Goal: Information Seeking & Learning: Learn about a topic

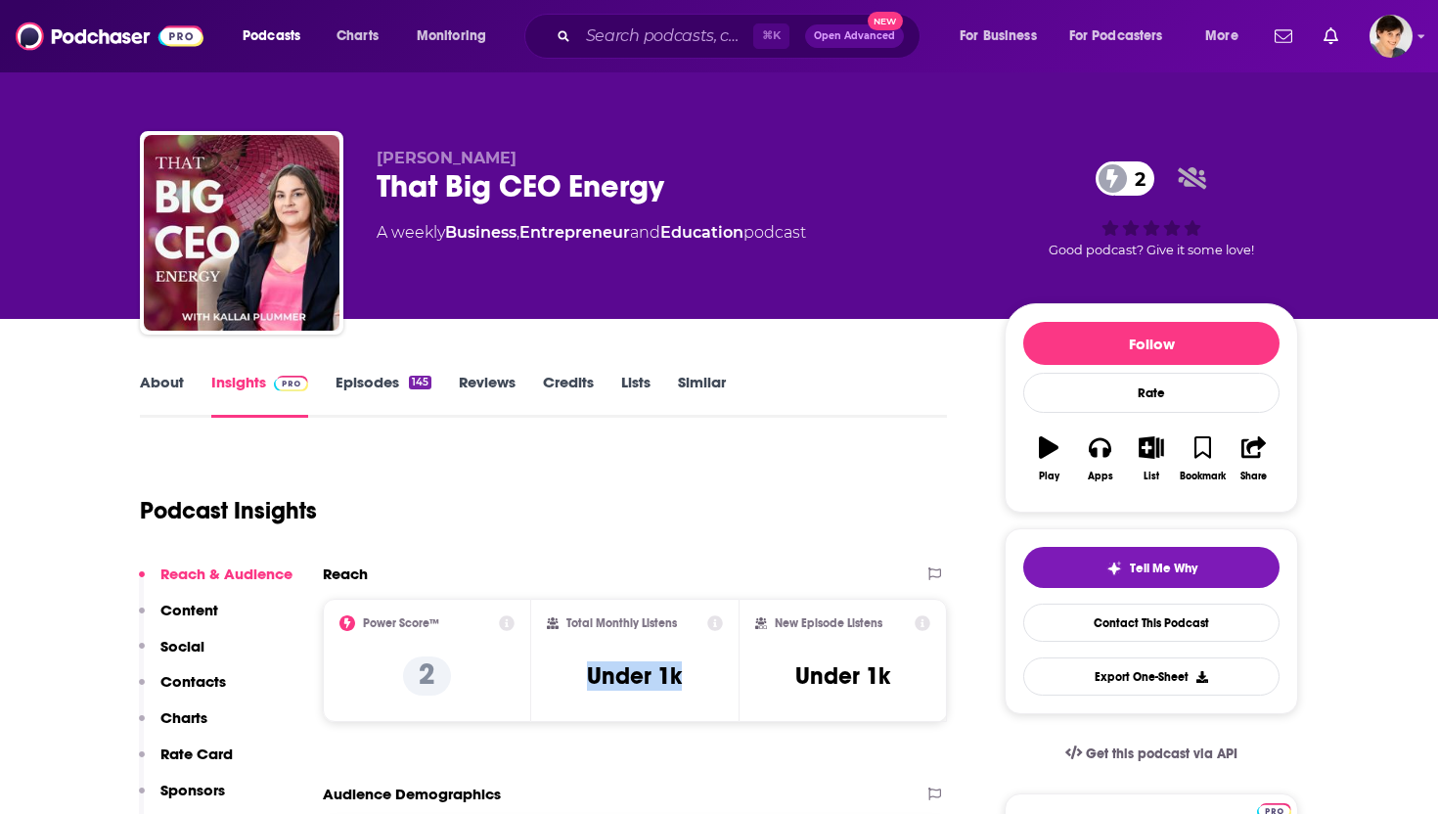
drag, startPoint x: 694, startPoint y: 676, endPoint x: 574, endPoint y: 671, distance: 120.4
click at [577, 671] on div "Total Monthly Listens Under 1k" at bounding box center [635, 660] width 177 height 90
click at [672, 678] on h3 "Under 1k" at bounding box center [634, 675] width 95 height 29
drag, startPoint x: 685, startPoint y: 678, endPoint x: 658, endPoint y: 678, distance: 26.4
click at [658, 678] on div "Total Monthly Listens Under 1k" at bounding box center [635, 660] width 177 height 90
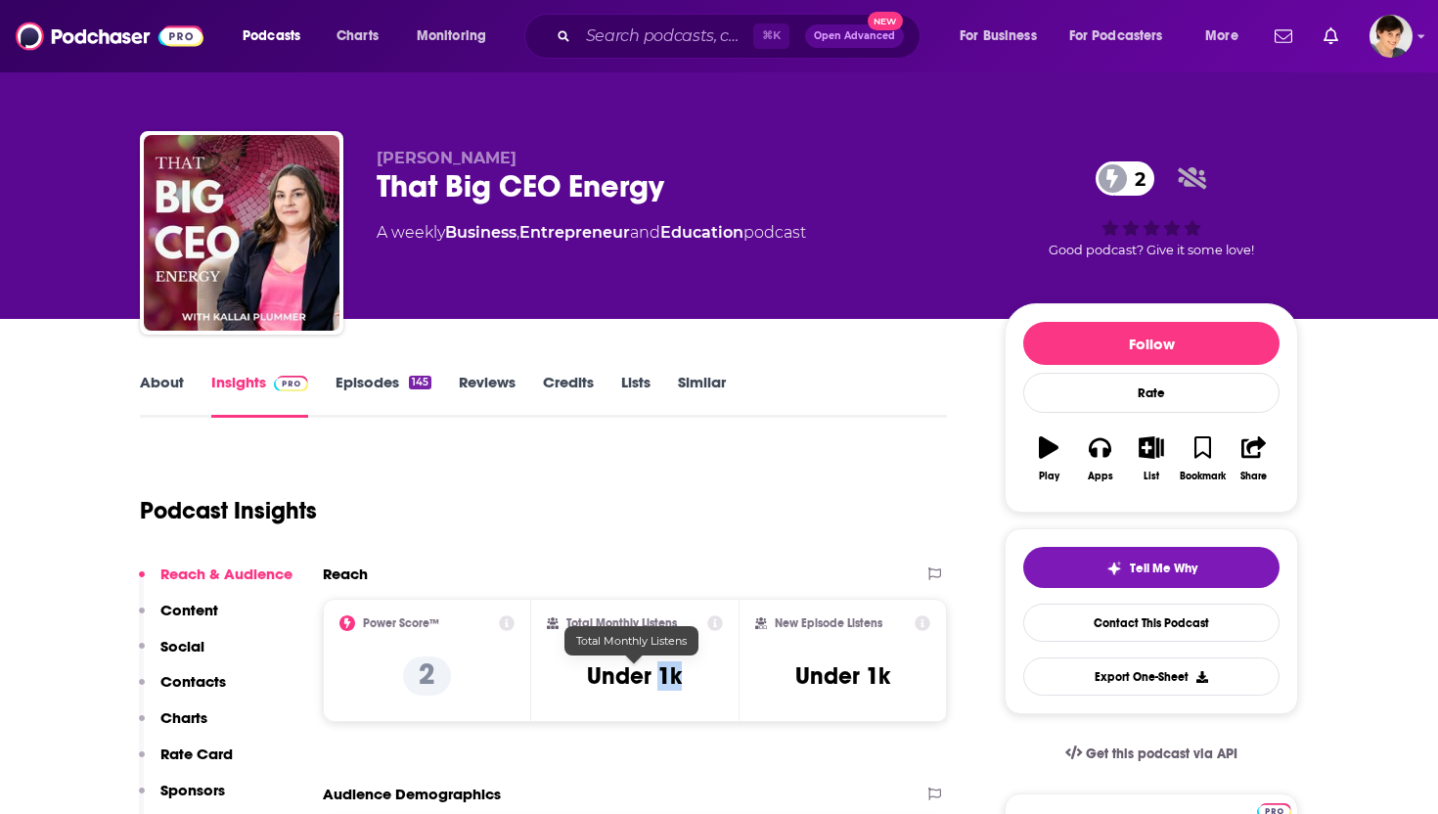
copy h3 "1k"
click at [147, 377] on link "About" at bounding box center [162, 395] width 44 height 45
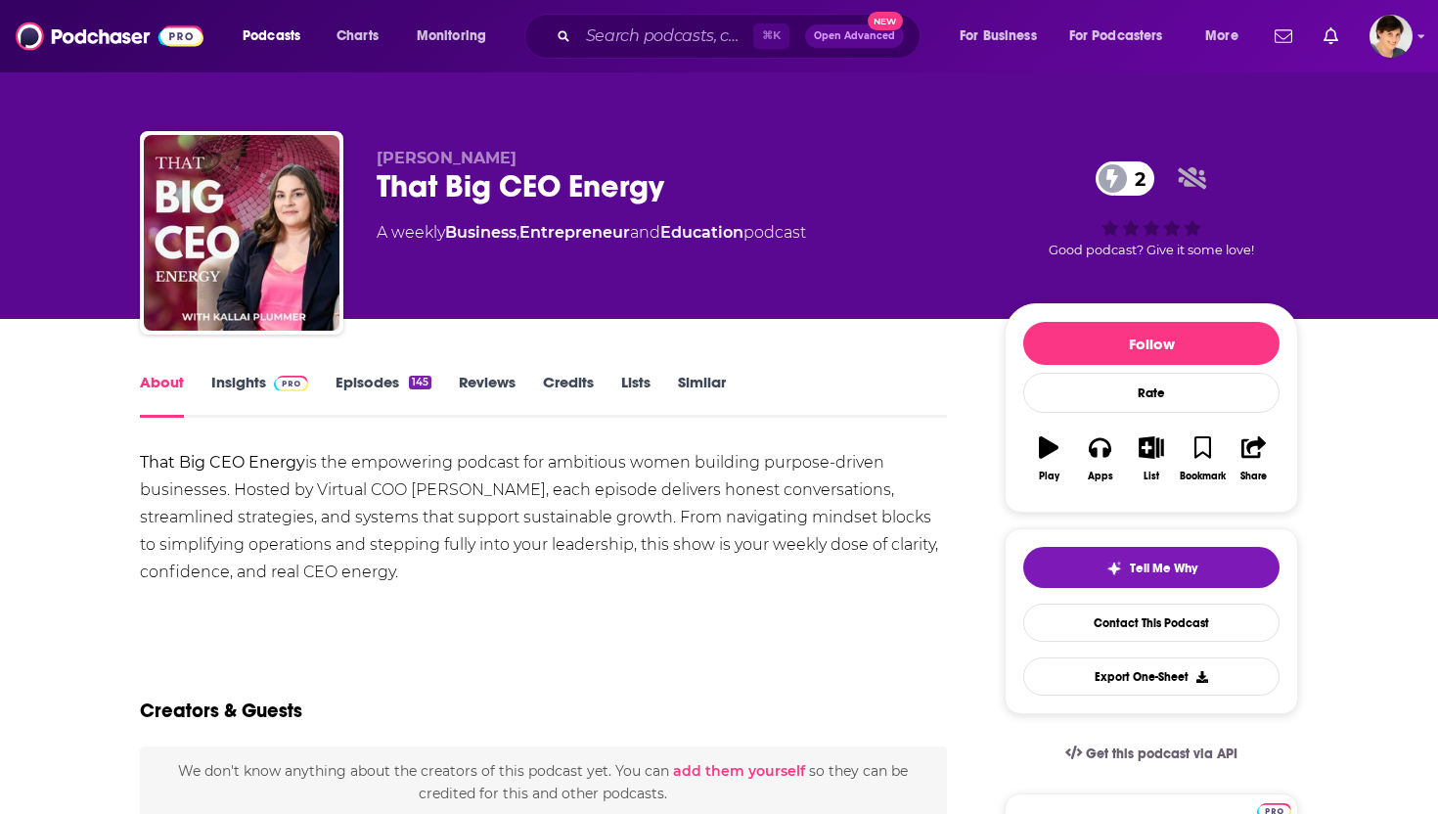
drag, startPoint x: 418, startPoint y: 581, endPoint x: 139, endPoint y: 462, distance: 303.2
copy div "That Big CEO Energy is the empowering podcast for ambitious women building purp…"
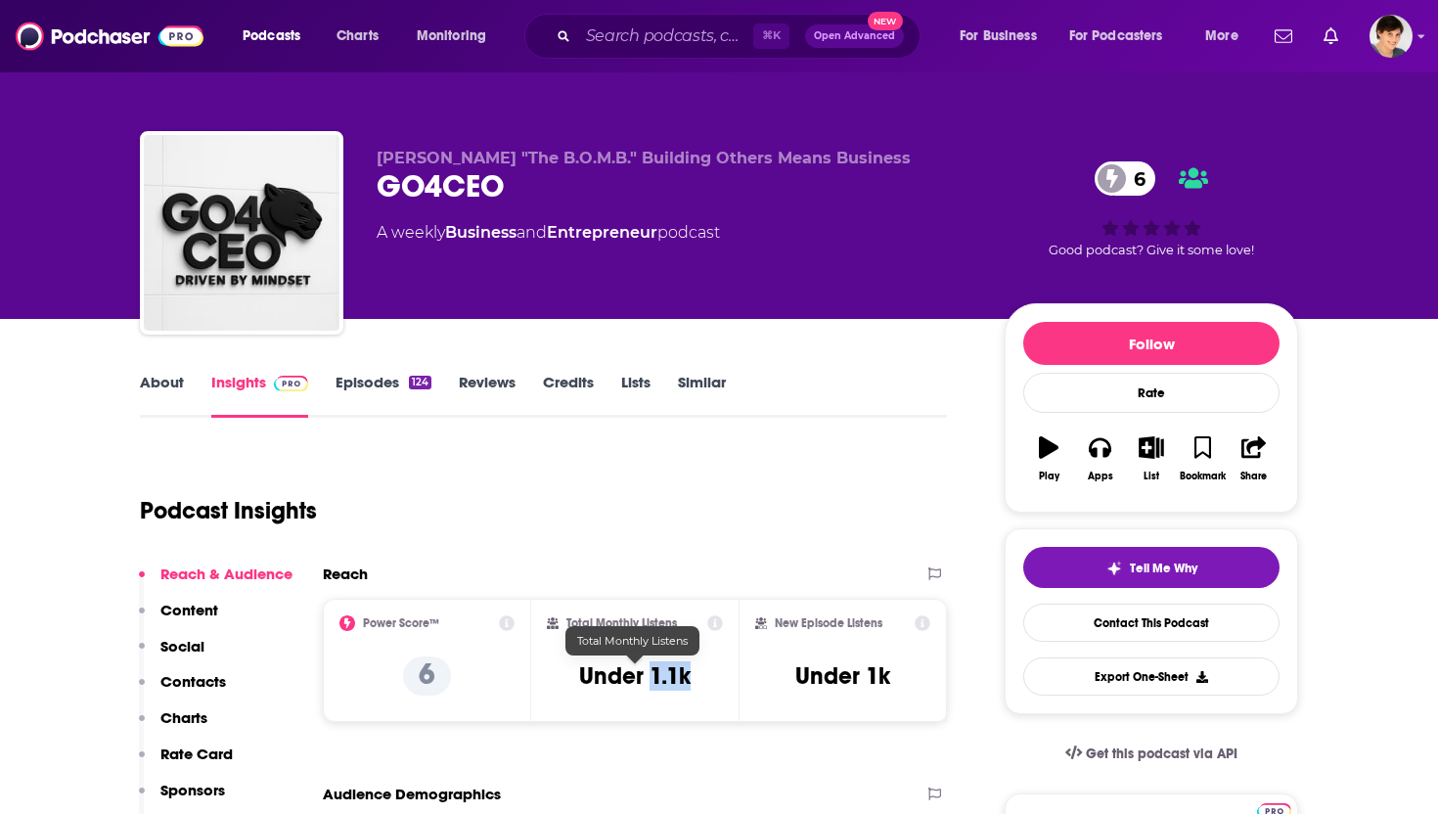
drag, startPoint x: 698, startPoint y: 679, endPoint x: 649, endPoint y: 677, distance: 48.9
click at [649, 677] on div "Total Monthly Listens Under 1.1k" at bounding box center [635, 660] width 177 height 90
copy h3 "1.1k"
click at [163, 370] on div "About Insights Episodes 124 Reviews Credits Lists Similar" at bounding box center [543, 394] width 807 height 48
click at [165, 379] on link "About" at bounding box center [162, 395] width 44 height 45
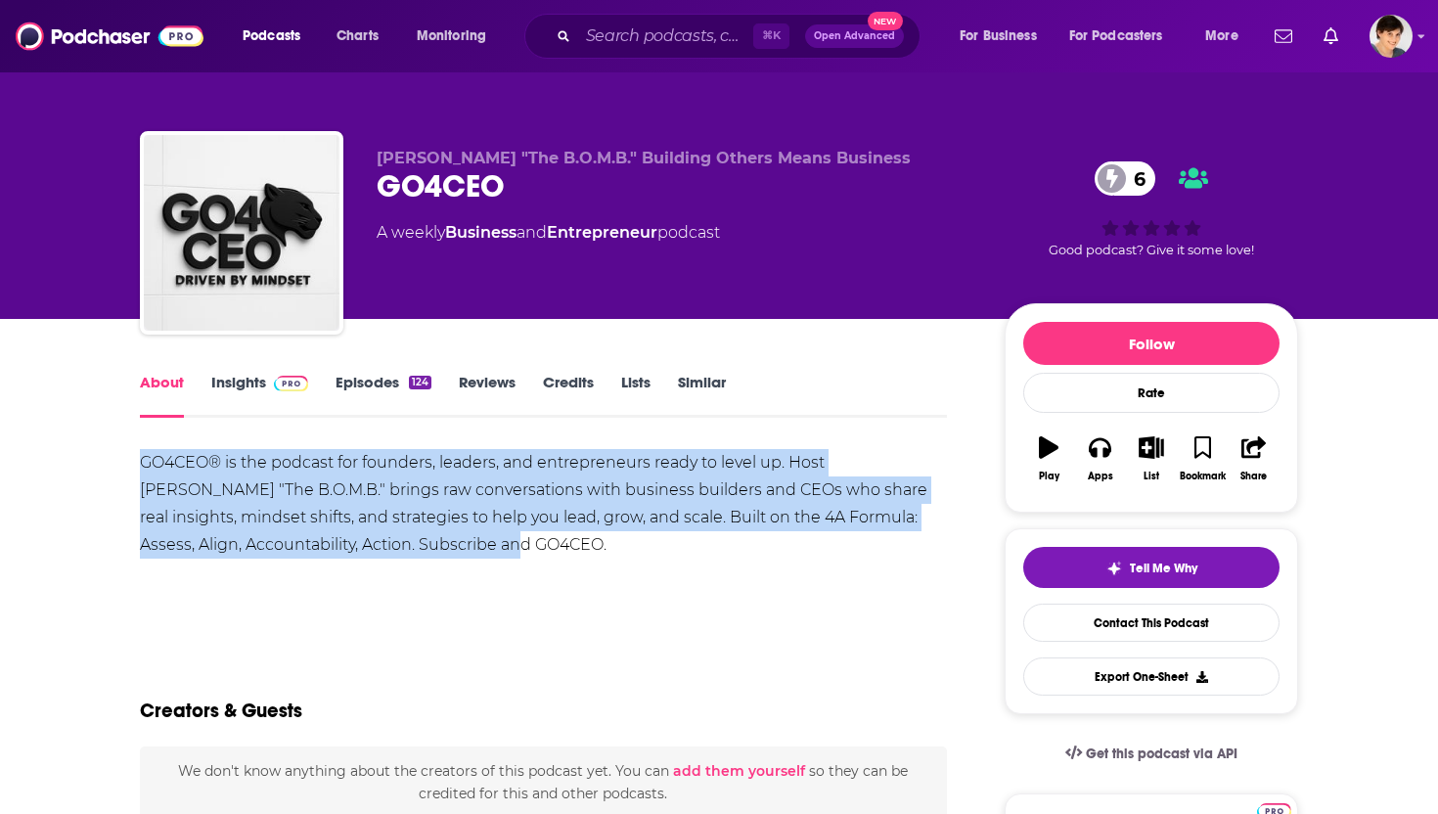
drag, startPoint x: 130, startPoint y: 453, endPoint x: 535, endPoint y: 533, distance: 412.7
copy div "GO4CEO® is the podcast for founders, leaders, and entrepreneurs ready to level …"
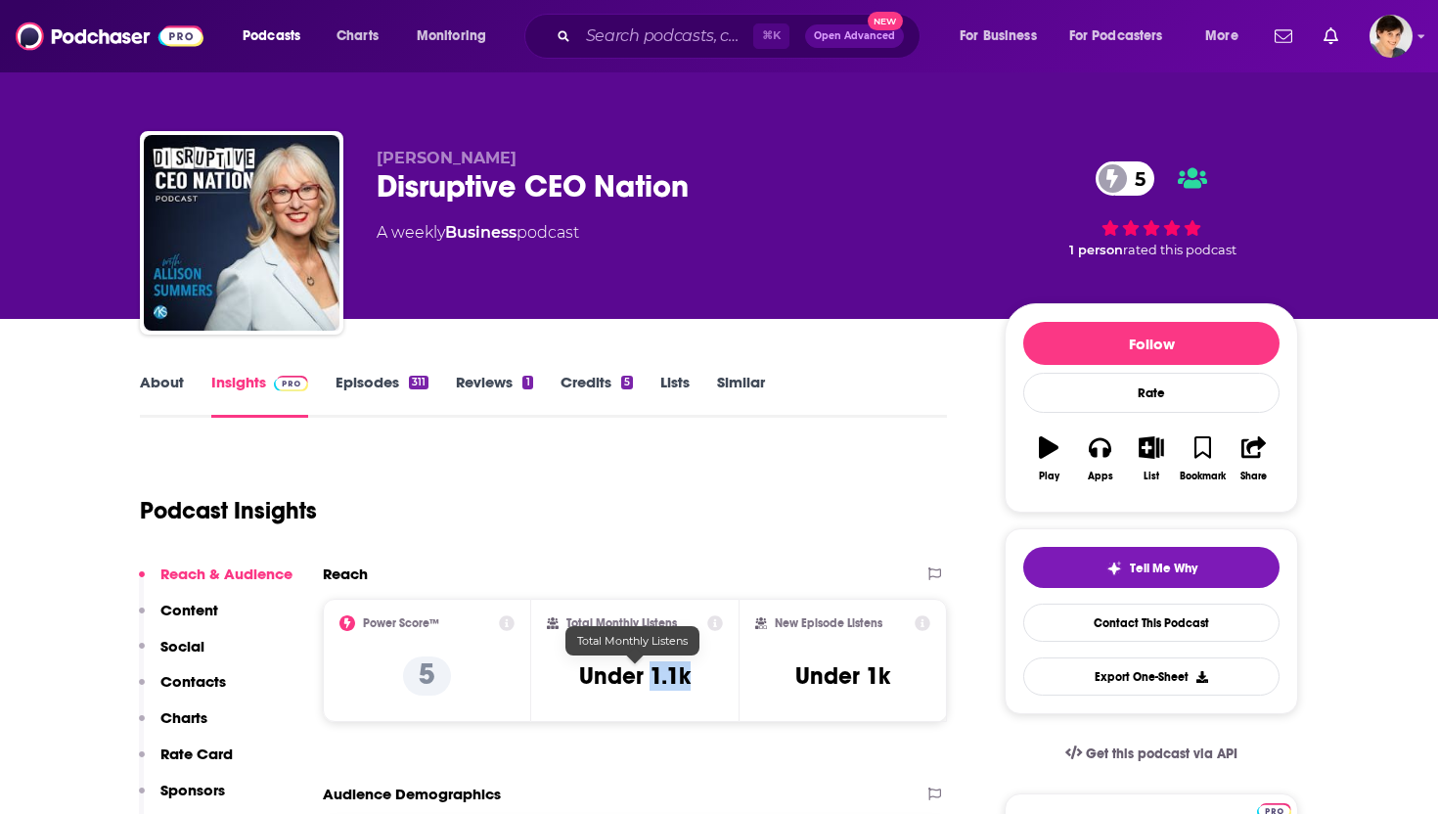
drag, startPoint x: 698, startPoint y: 680, endPoint x: 649, endPoint y: 680, distance: 48.9
click at [649, 680] on div "Total Monthly Listens Under 1.1k" at bounding box center [635, 660] width 177 height 90
copy h3 "1.1k"
click at [155, 384] on link "About" at bounding box center [162, 395] width 44 height 45
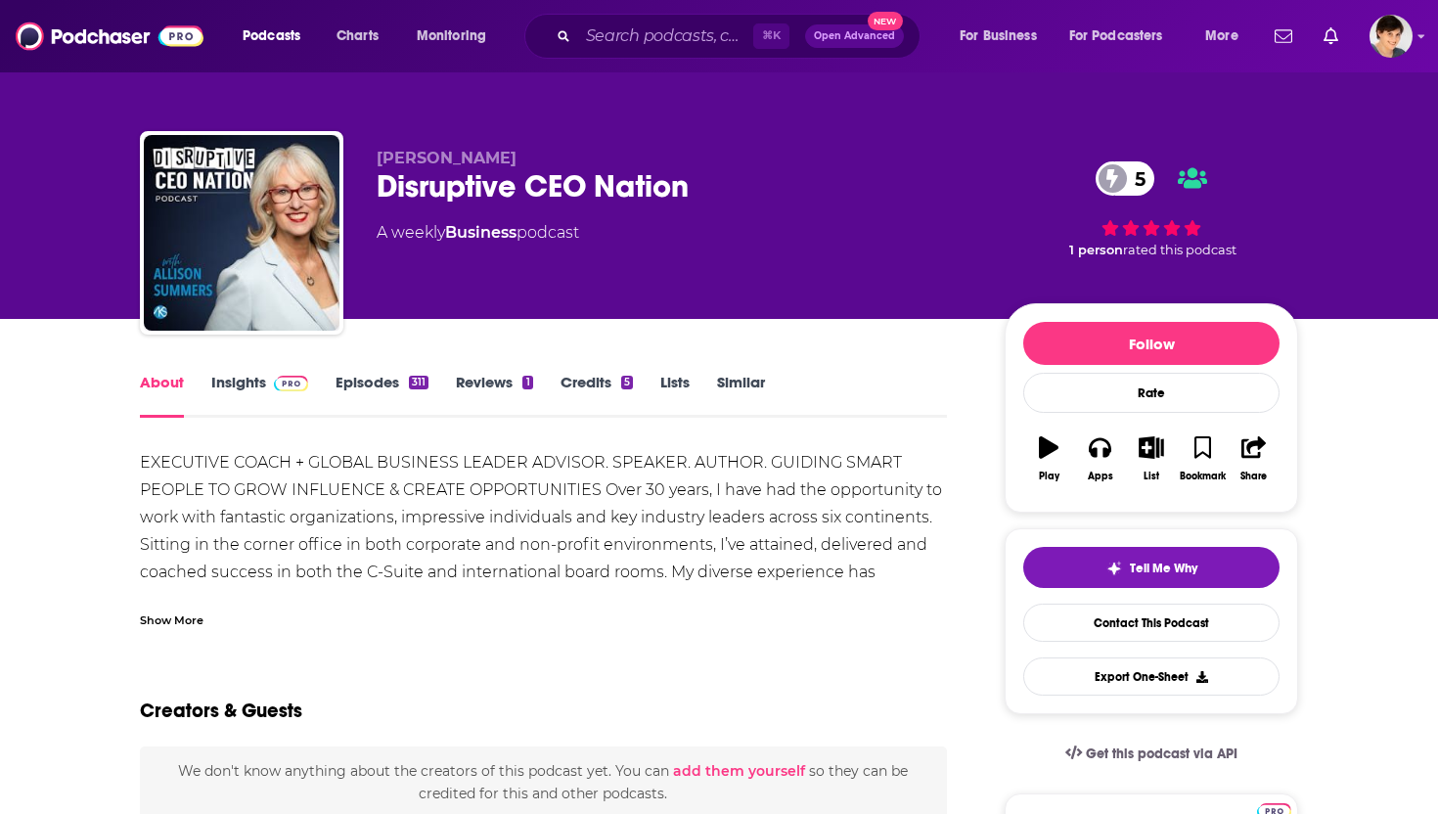
click at [177, 625] on div "Show More" at bounding box center [172, 618] width 64 height 19
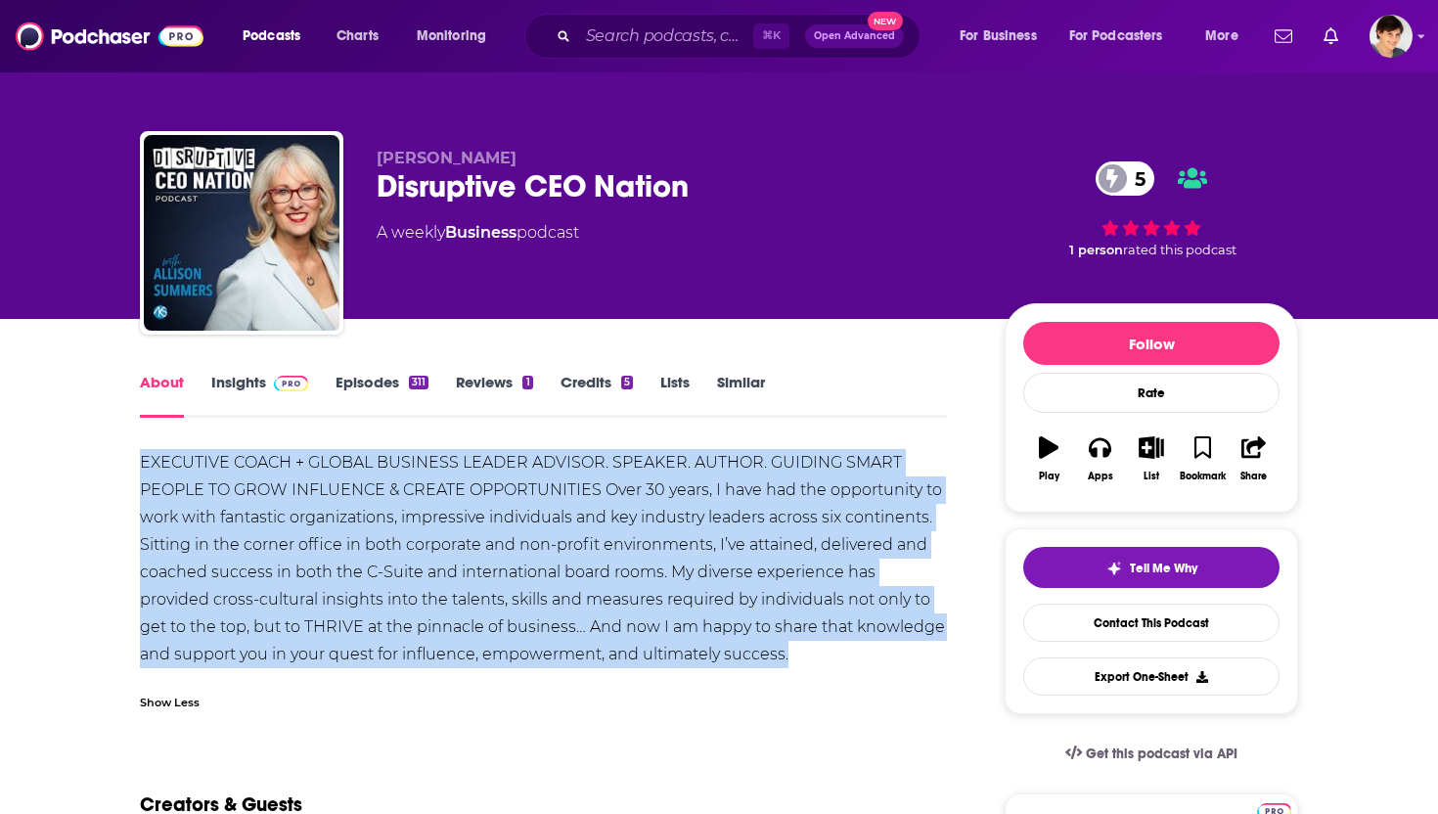
drag, startPoint x: 136, startPoint y: 447, endPoint x: 761, endPoint y: 649, distance: 656.9
copy div "EXECUTIVE COACH + GLOBAL BUSINESS LEADER ADVISOR. SPEAKER. AUTHOR. GUIDING SMAR…"
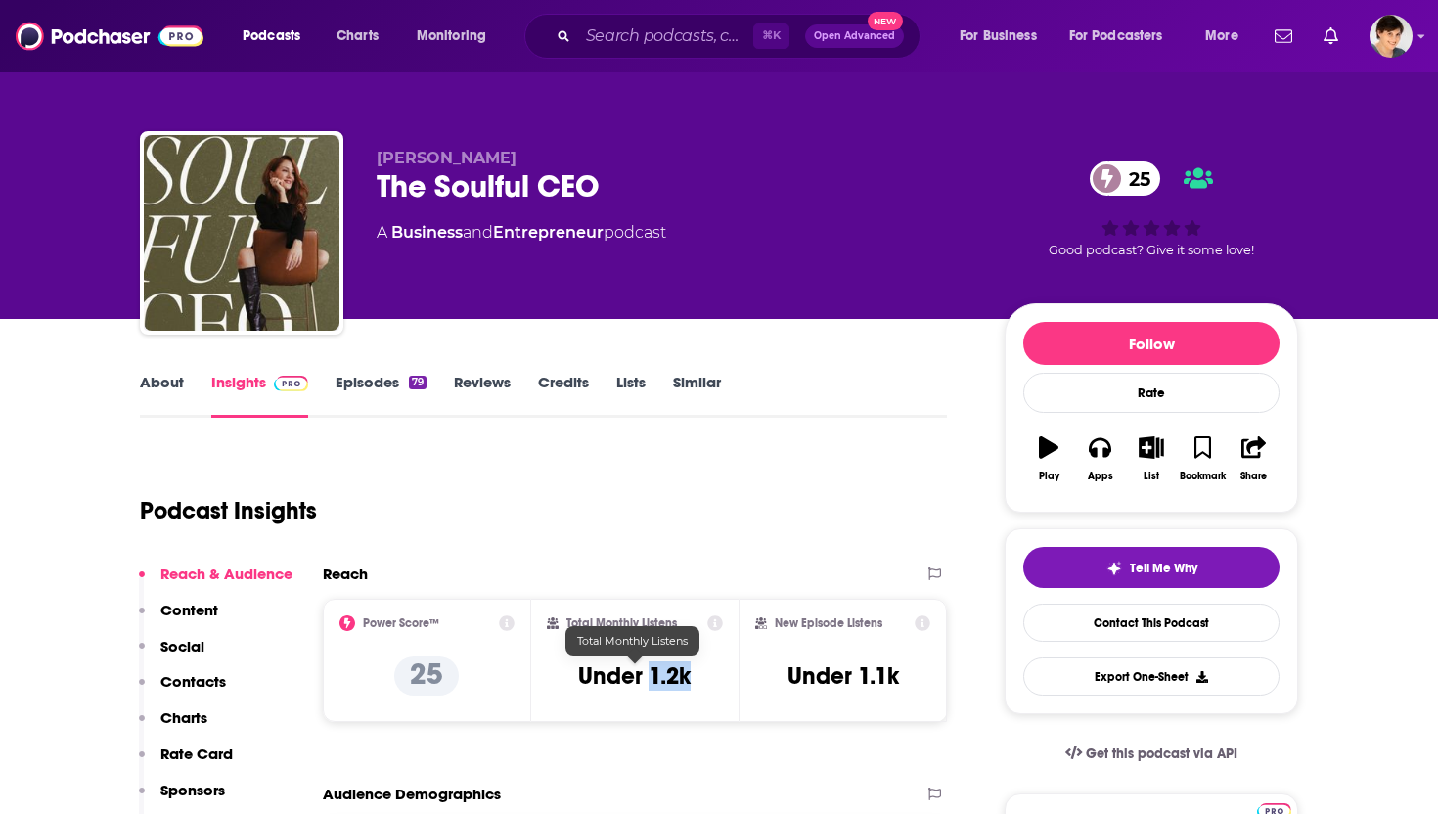
drag, startPoint x: 693, startPoint y: 676, endPoint x: 649, endPoint y: 676, distance: 44.0
click at [649, 676] on div "Total Monthly Listens Under 1.2k" at bounding box center [635, 660] width 177 height 90
copy h3 "1.2k"
click at [153, 393] on link "About" at bounding box center [162, 395] width 44 height 45
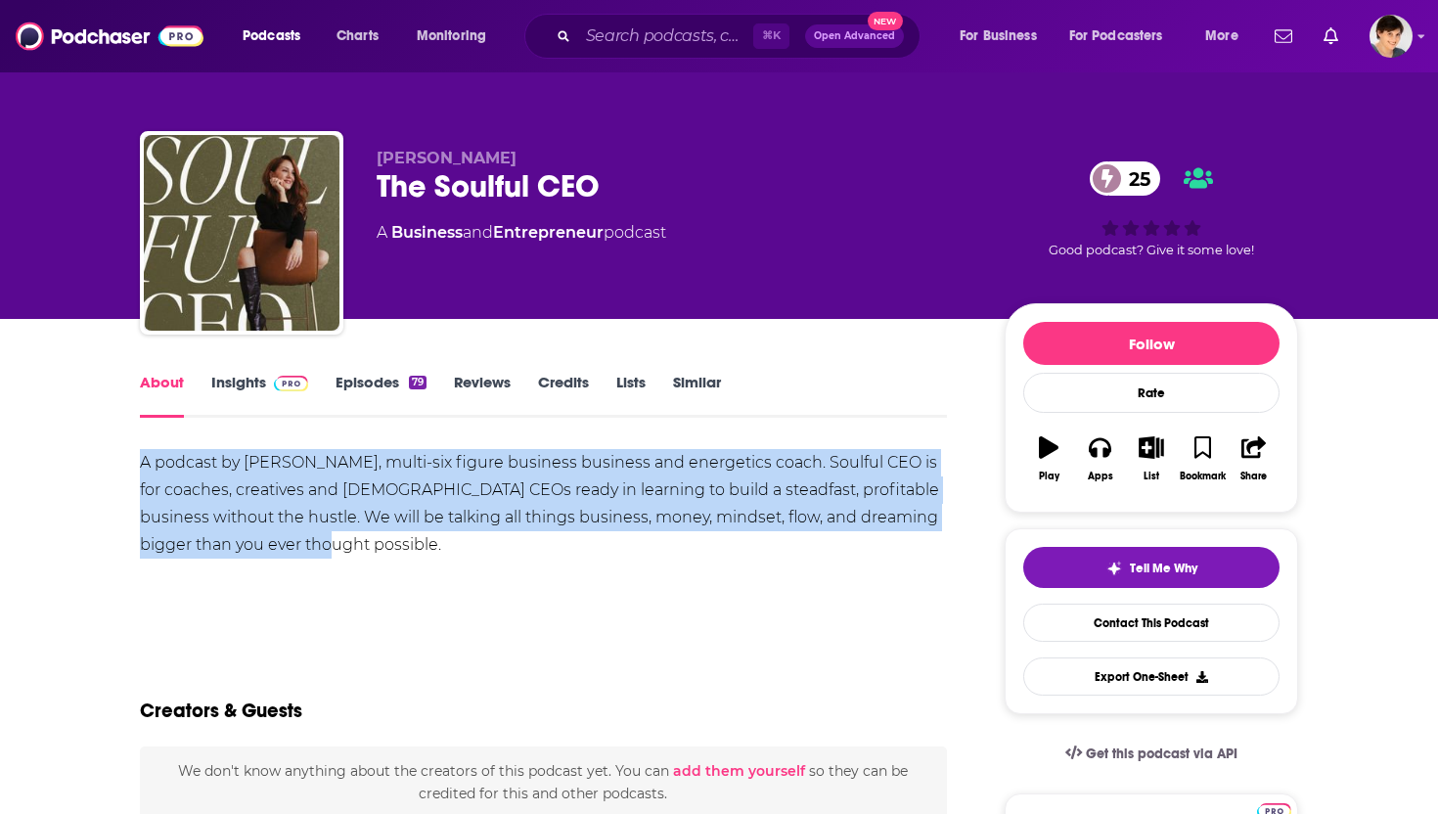
drag, startPoint x: 239, startPoint y: 508, endPoint x: 328, endPoint y: 544, distance: 96.1
copy div "A podcast by Katy Stuart, multi-six figure business business and energetics coa…"
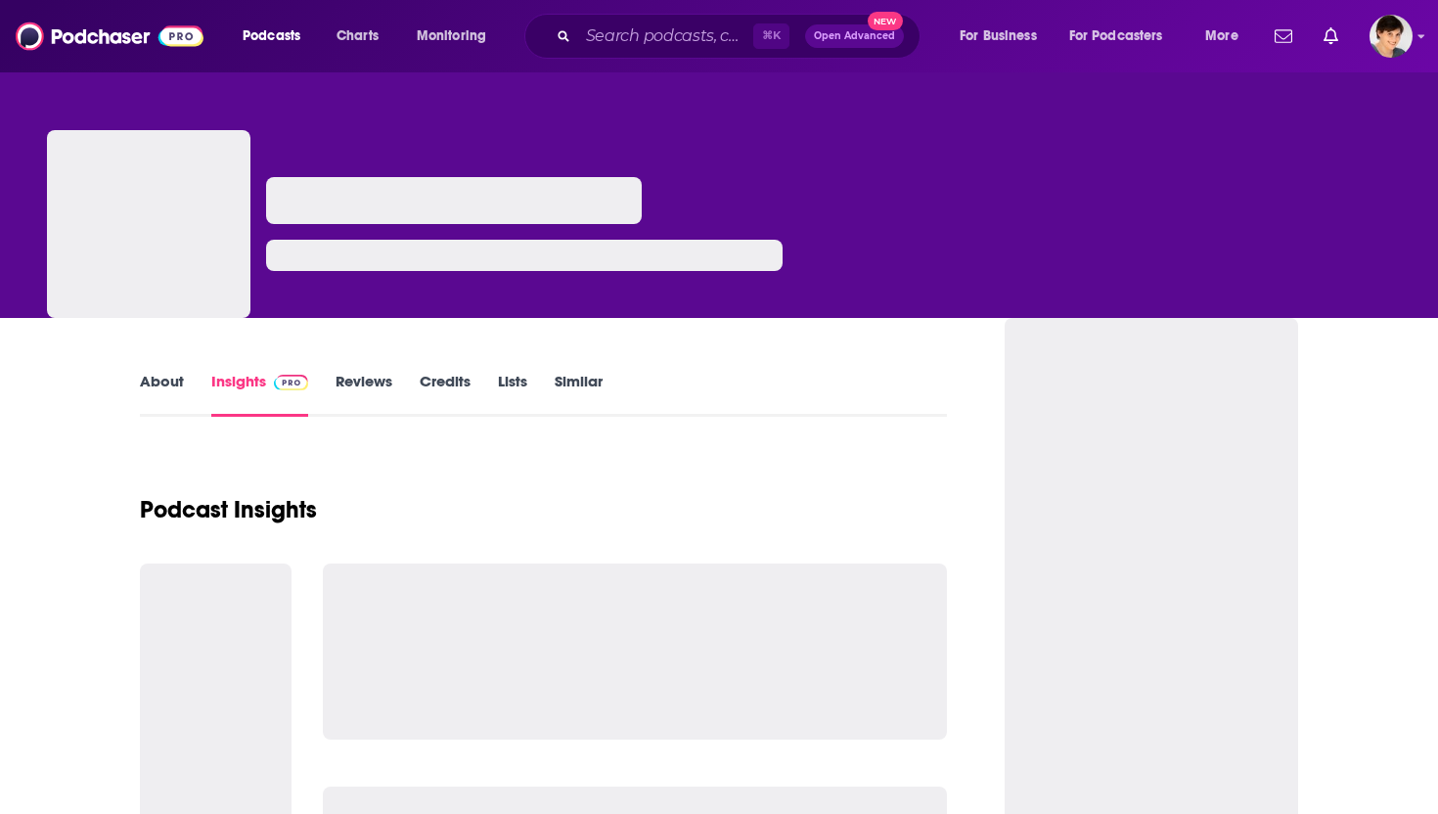
click at [166, 387] on link "About" at bounding box center [162, 394] width 44 height 45
